Goal: Task Accomplishment & Management: Manage account settings

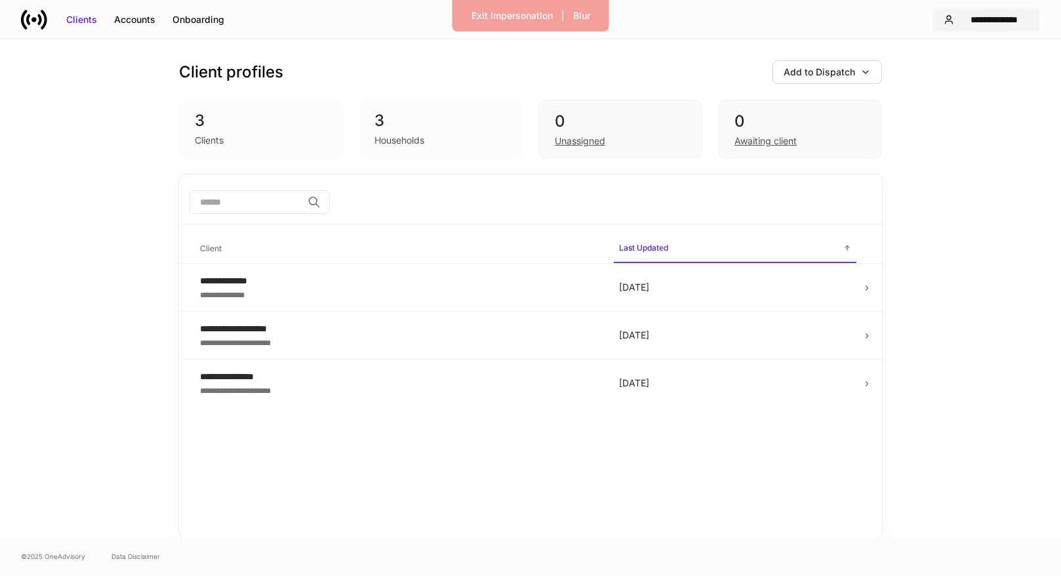
click at [981, 24] on div "**********" at bounding box center [994, 19] width 70 height 13
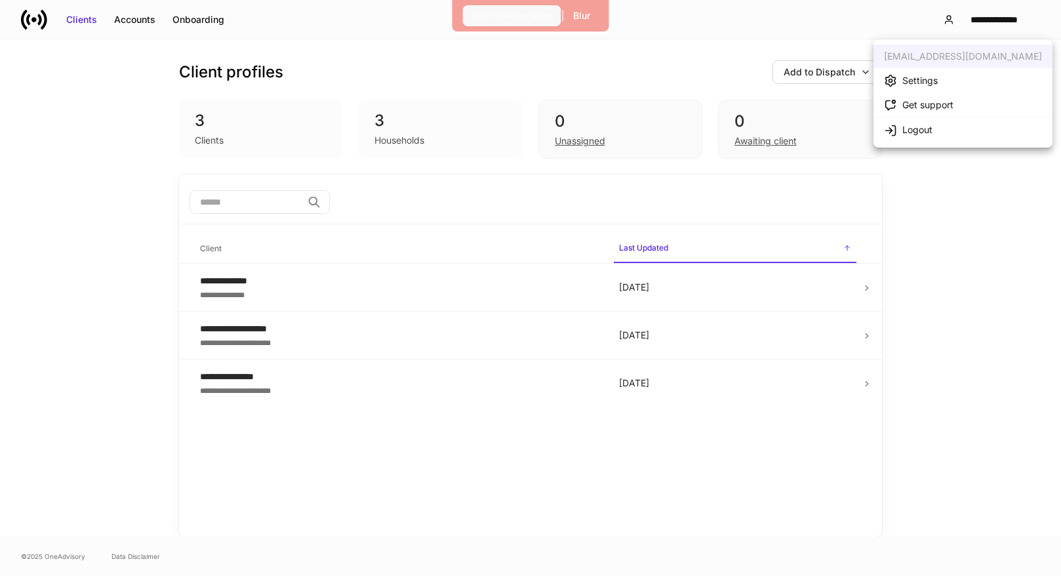
click at [536, 20] on div "Exit Impersonation" at bounding box center [512, 15] width 81 height 13
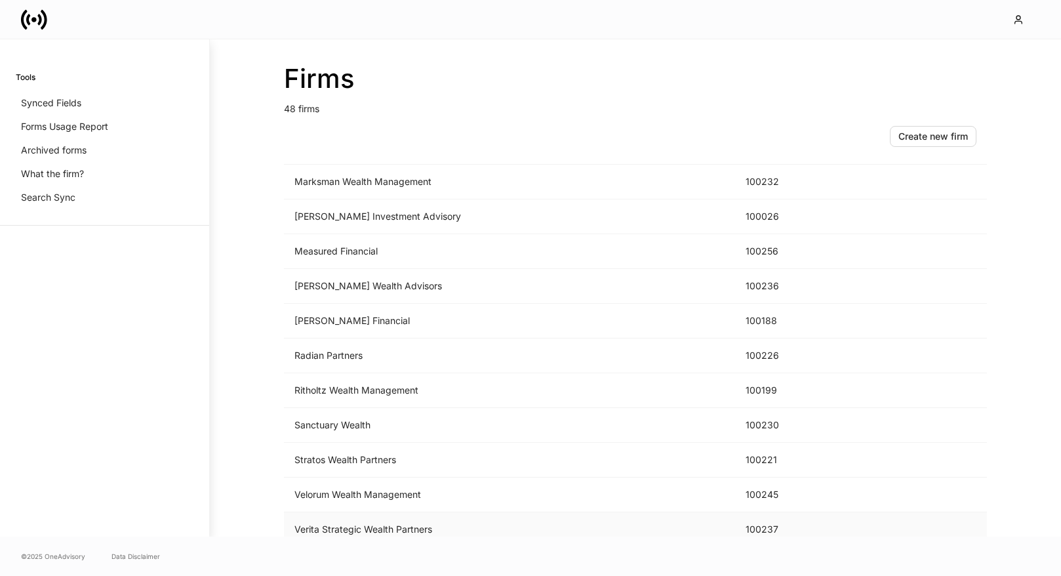
scroll to position [1336, 0]
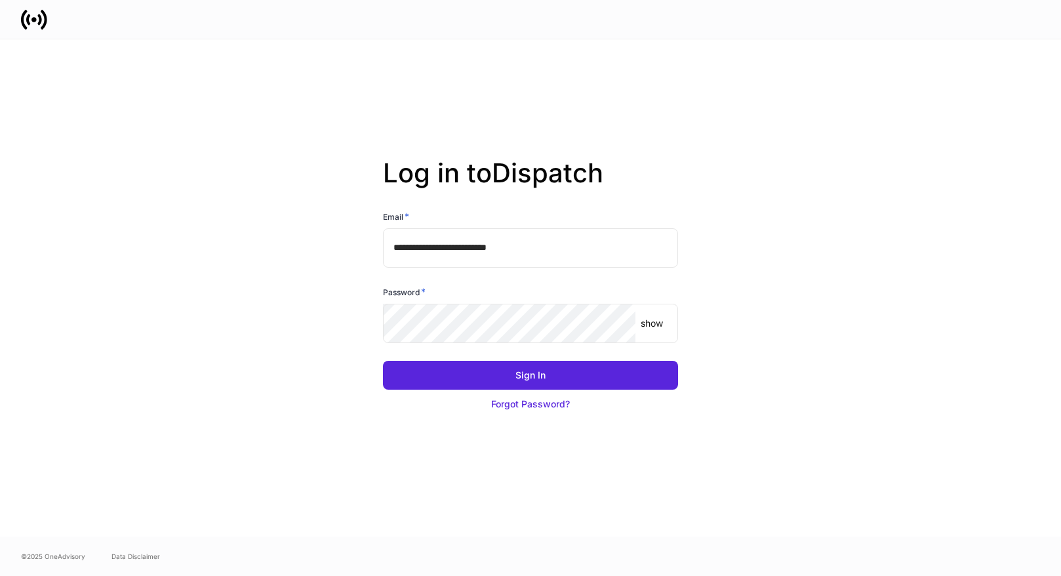
click at [559, 352] on div "Sign In Forgot Password?" at bounding box center [525, 381] width 306 height 73
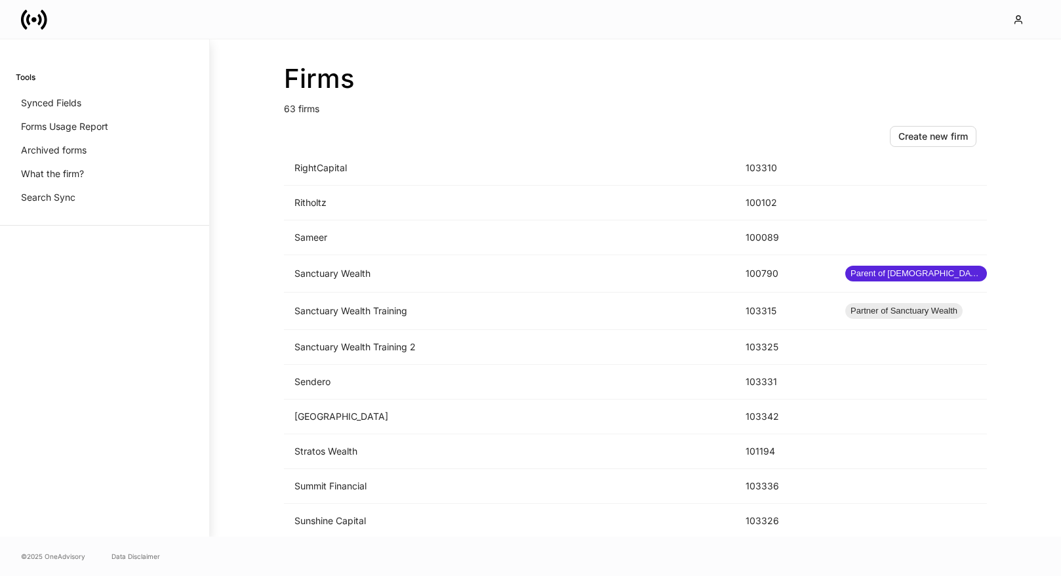
scroll to position [1653, 0]
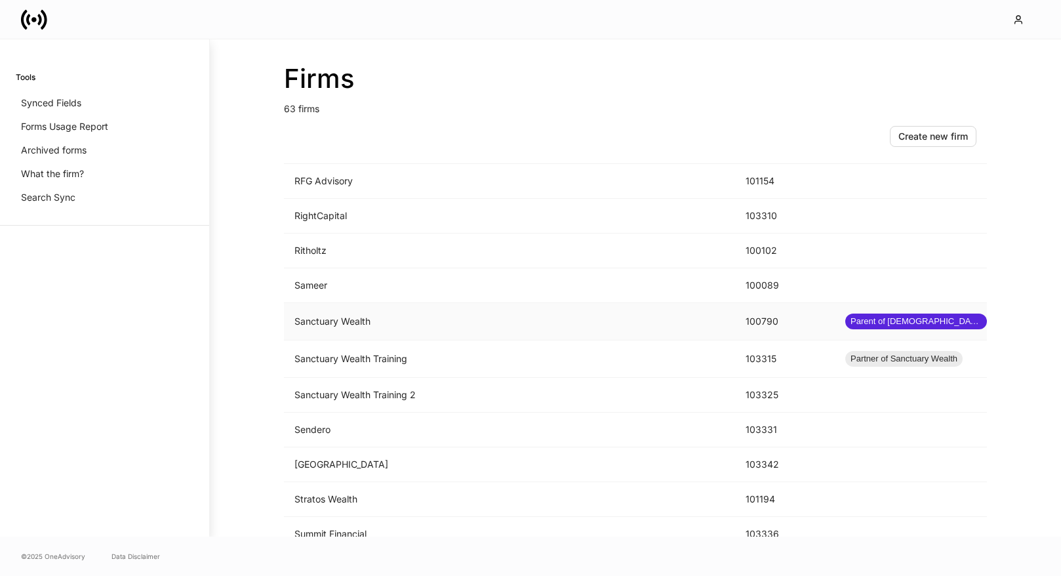
click at [509, 323] on td "Sanctuary Wealth" at bounding box center [509, 321] width 451 height 37
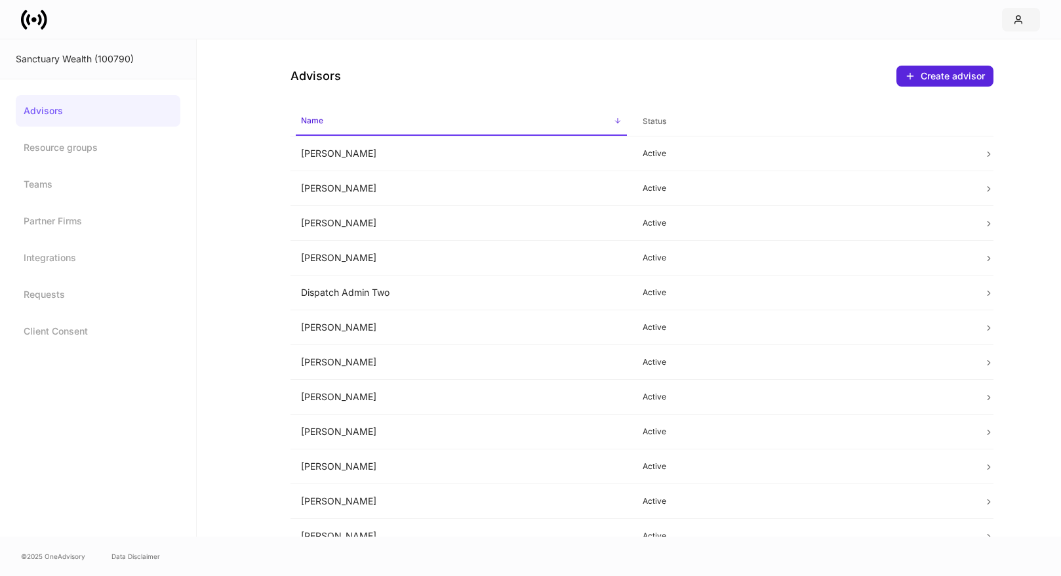
click at [1016, 14] on icon "button" at bounding box center [1018, 19] width 10 height 10
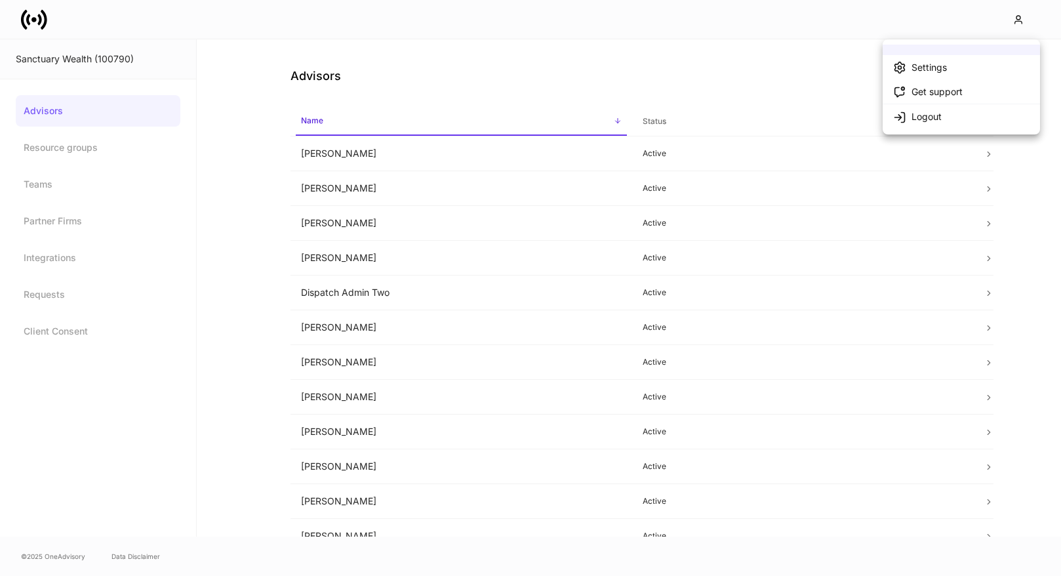
click at [651, 40] on div at bounding box center [530, 288] width 1061 height 576
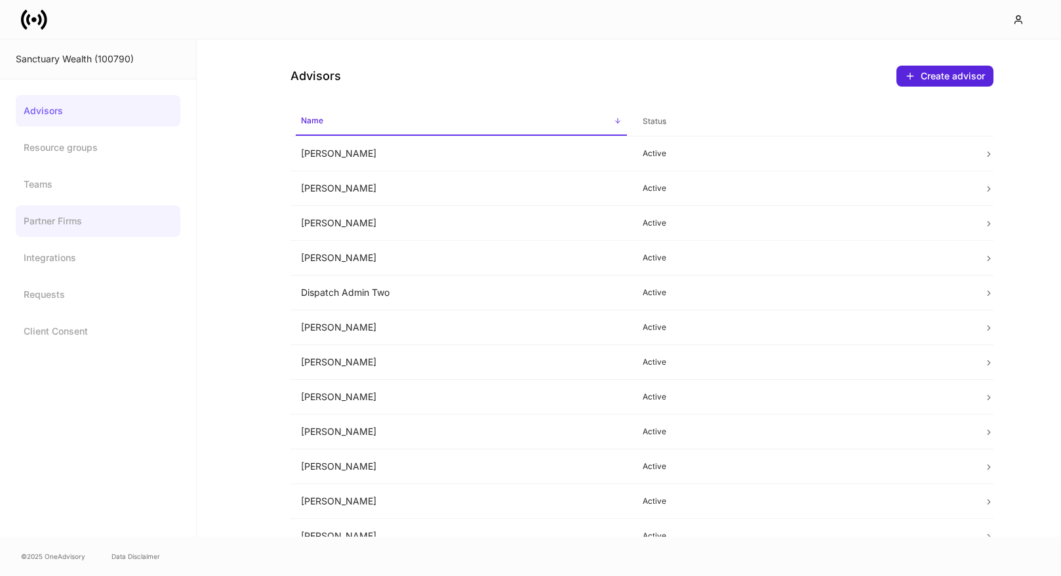
click at [62, 216] on link "Partner Firms" at bounding box center [98, 220] width 165 height 31
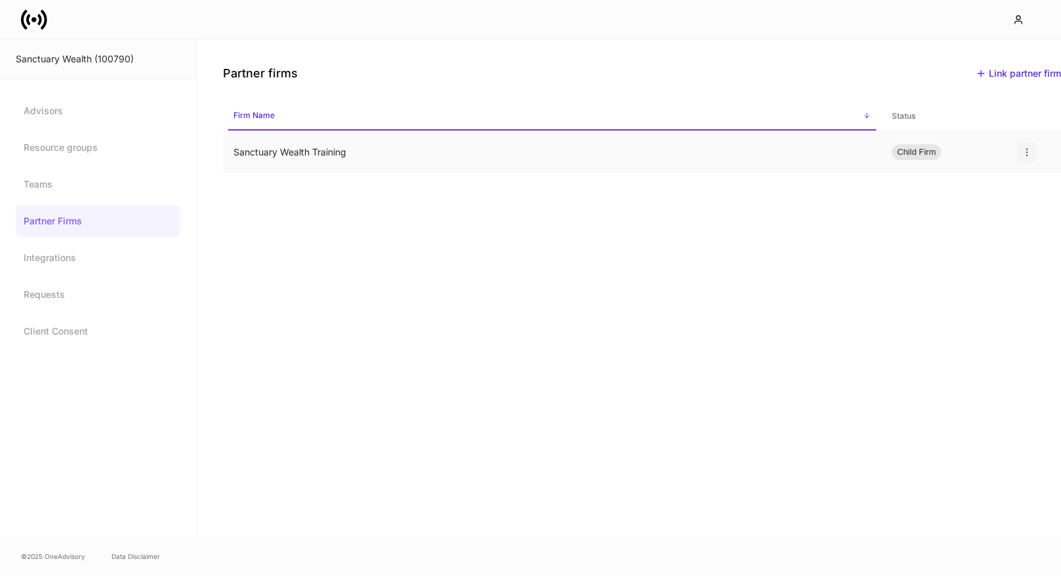
click at [1023, 154] on icon "button" at bounding box center [1027, 152] width 10 height 10
click at [1013, 186] on p "Unlink" at bounding box center [1013, 183] width 26 height 13
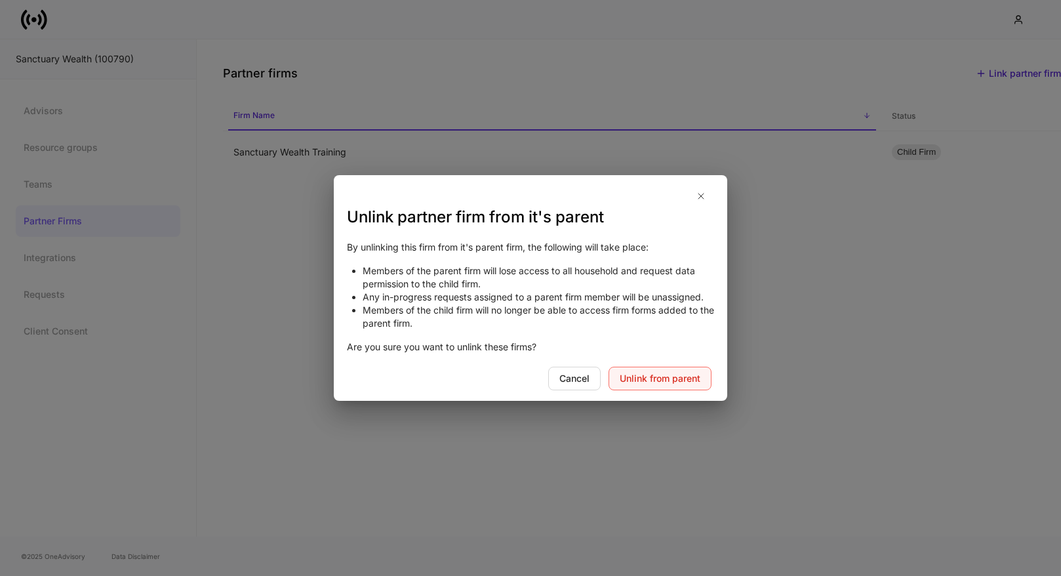
click at [658, 377] on div "Unlink from parent" at bounding box center [660, 378] width 81 height 13
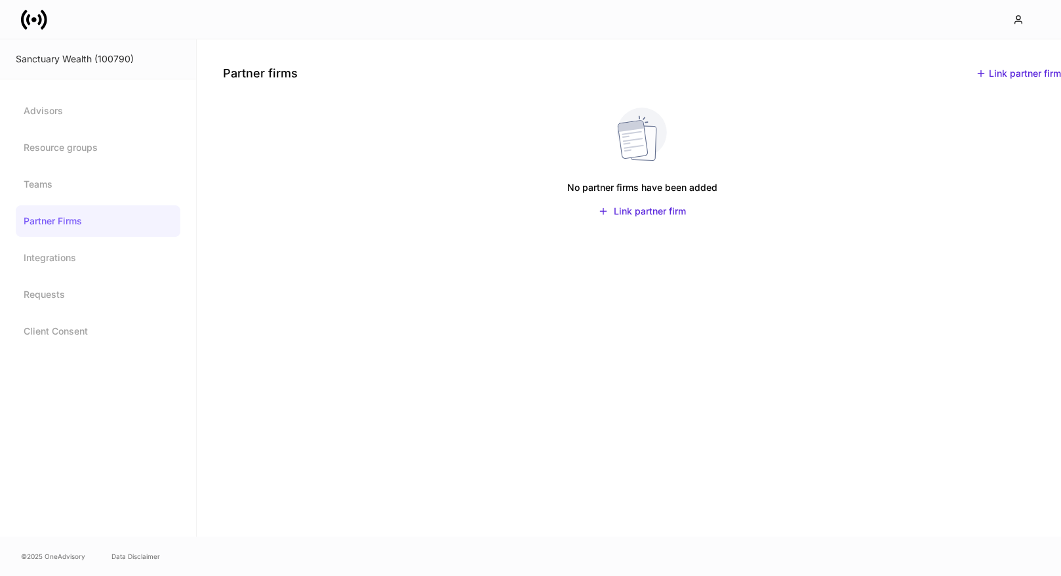
click at [31, 21] on icon at bounding box center [34, 20] width 26 height 26
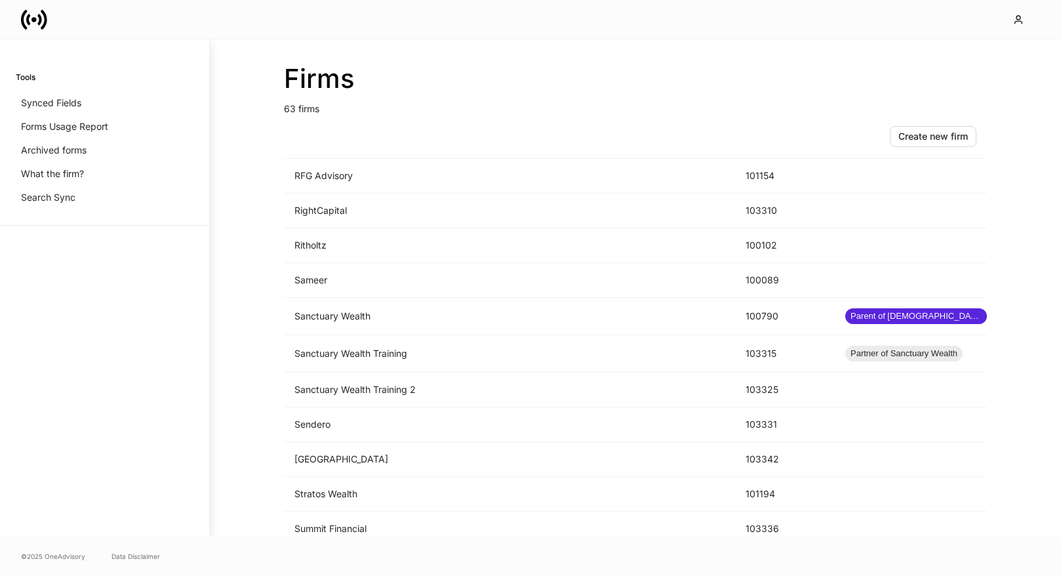
scroll to position [1780, 0]
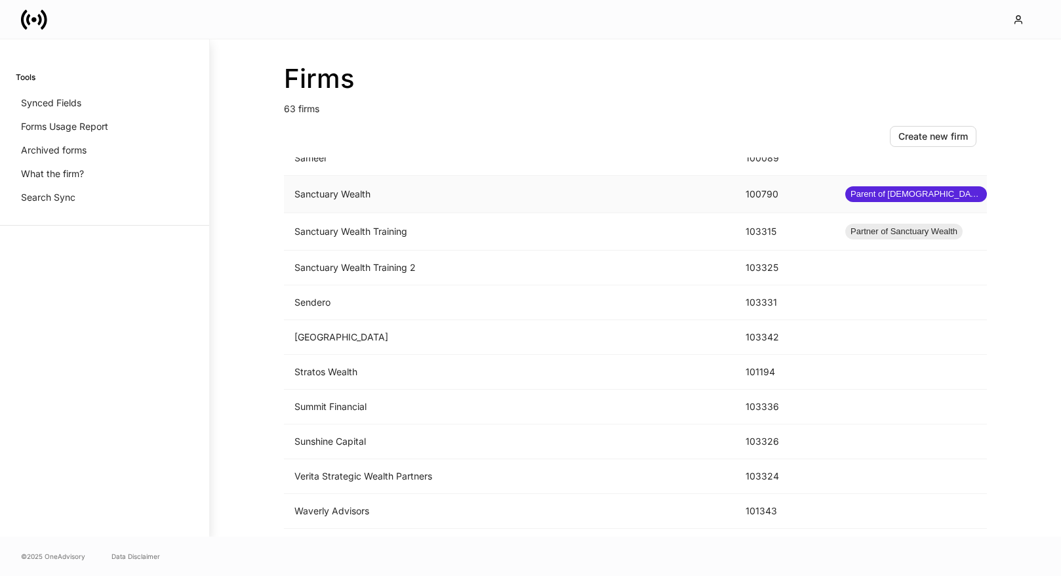
click at [358, 203] on td "Sanctuary Wealth" at bounding box center [509, 194] width 451 height 37
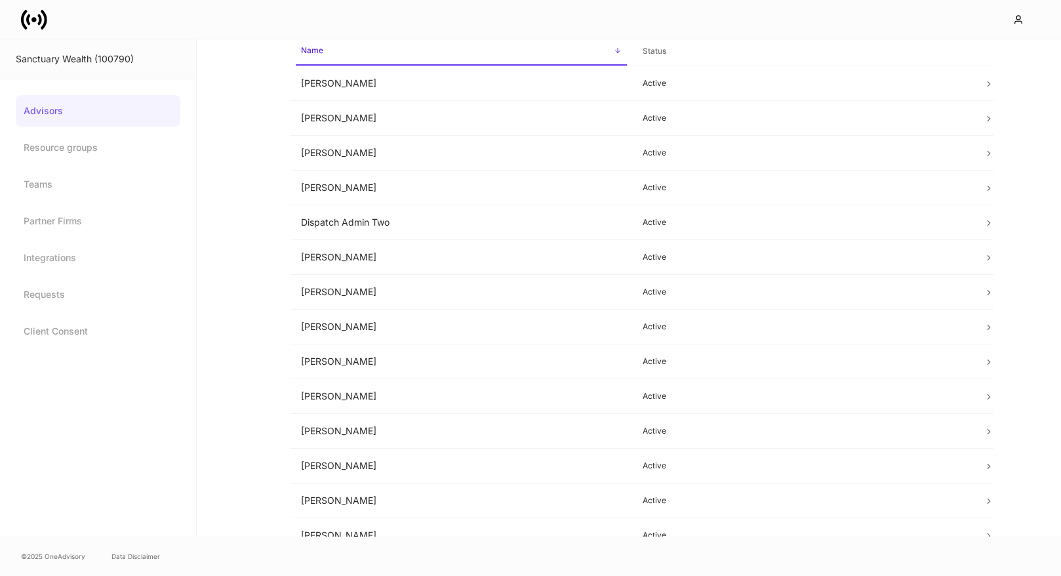
scroll to position [77, 0]
